Goal: Find specific page/section: Find specific page/section

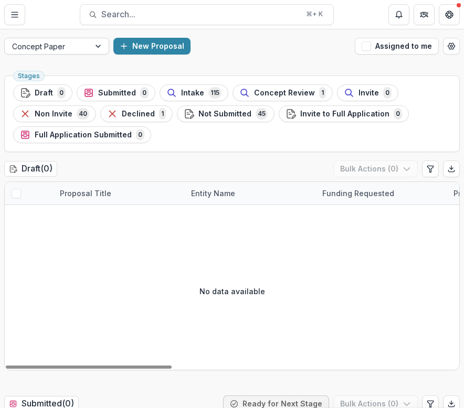
click at [68, 47] on div at bounding box center [47, 46] width 70 height 13
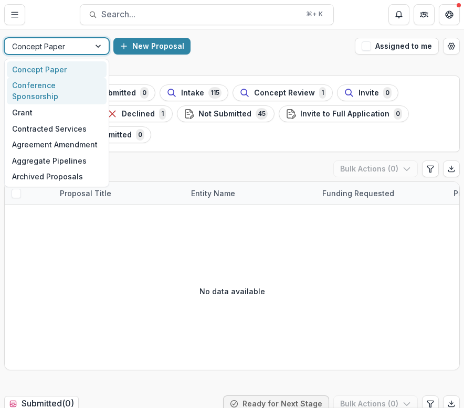
click at [56, 85] on div "Conference Sponsorship" at bounding box center [57, 91] width 100 height 27
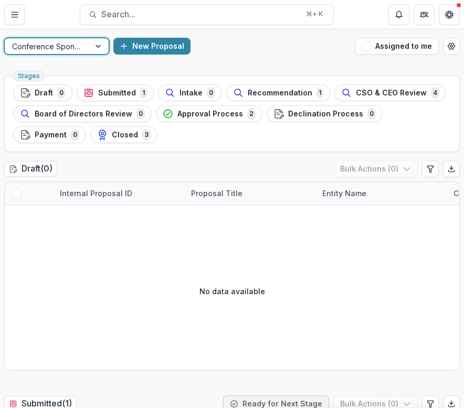
click at [80, 44] on div at bounding box center [47, 46] width 70 height 13
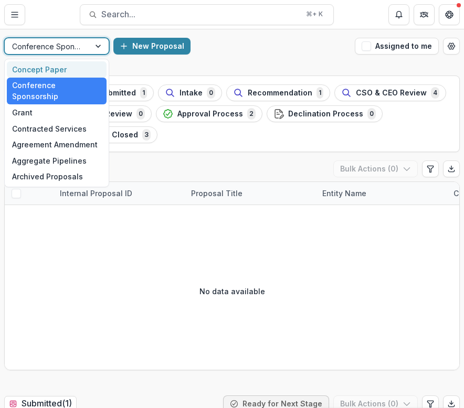
click at [38, 73] on div "Concept Paper" at bounding box center [57, 69] width 100 height 16
click at [38, 73] on span "Stages" at bounding box center [29, 75] width 22 height 7
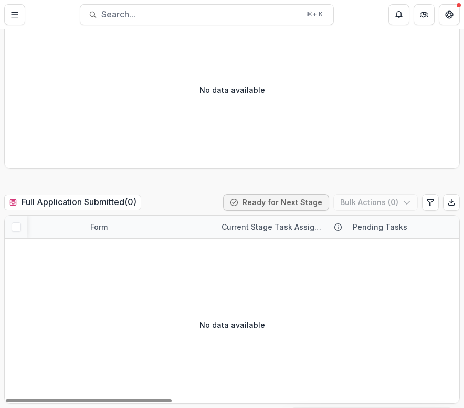
scroll to position [0, 778]
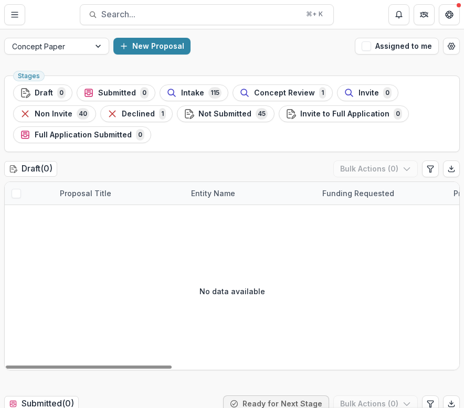
click at [372, 187] on div "Funding Requested" at bounding box center [381, 193] width 131 height 23
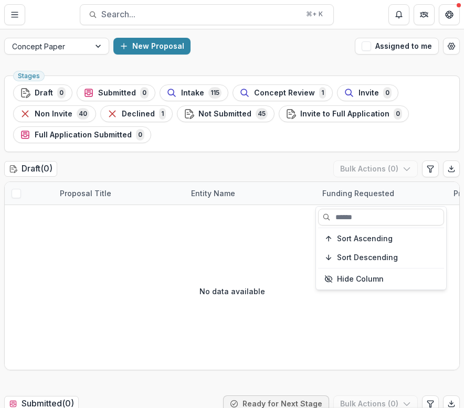
click at [415, 133] on ul "Stages Draft 0 Submitted 0 Intake 115 Concept Review 1 Invite 0 Non Invite 40 D…" at bounding box center [232, 114] width 438 height 59
